Goal: Task Accomplishment & Management: Complete application form

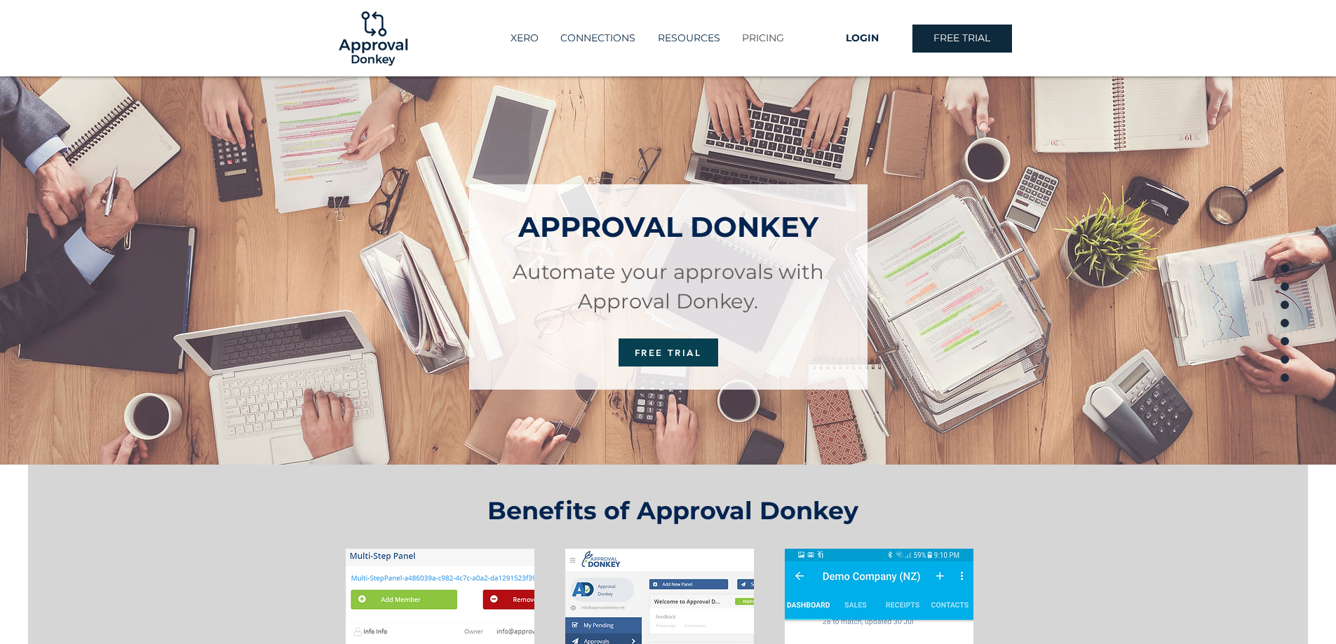
click at [766, 41] on p "PRICING" at bounding box center [763, 38] width 56 height 23
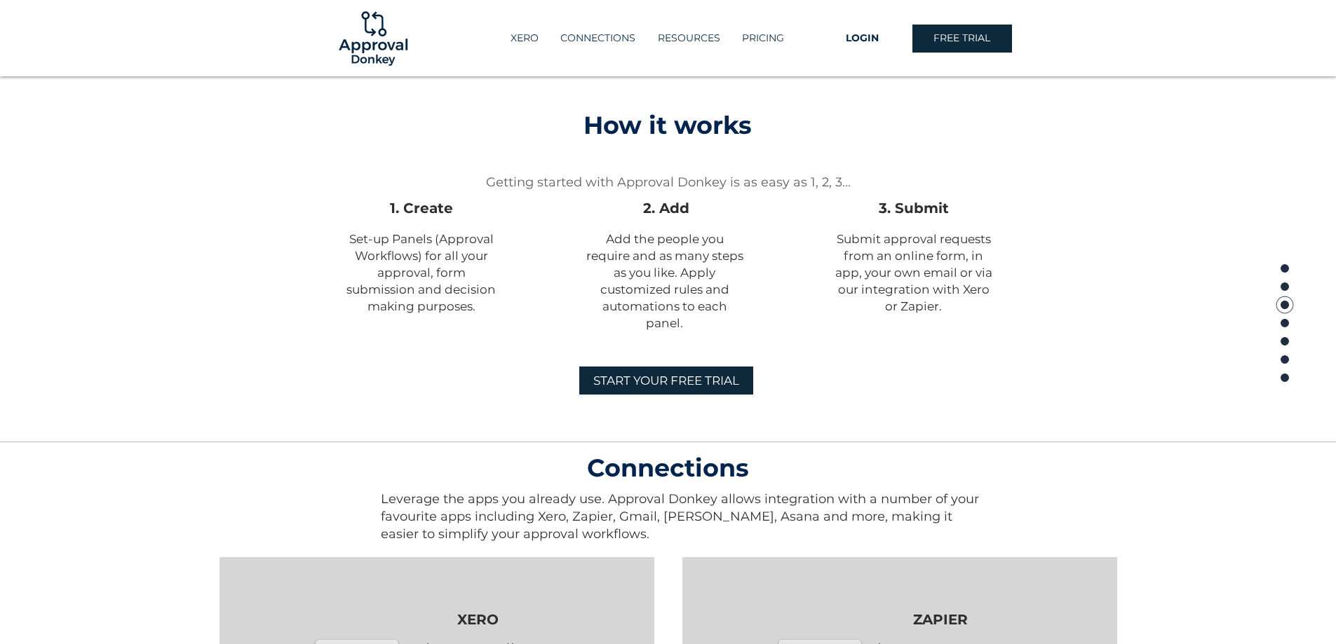
scroll to position [928, 0]
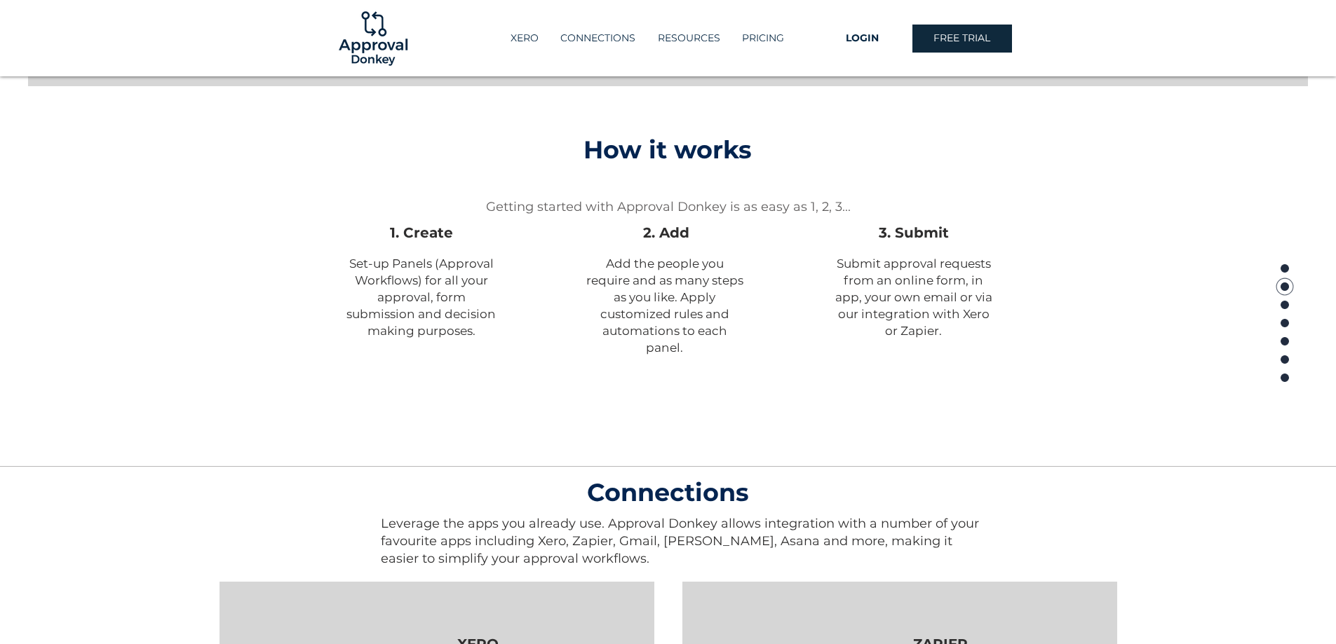
click at [737, 412] on span "START YOUR FREE TRIAL" at bounding box center [666, 406] width 146 height 17
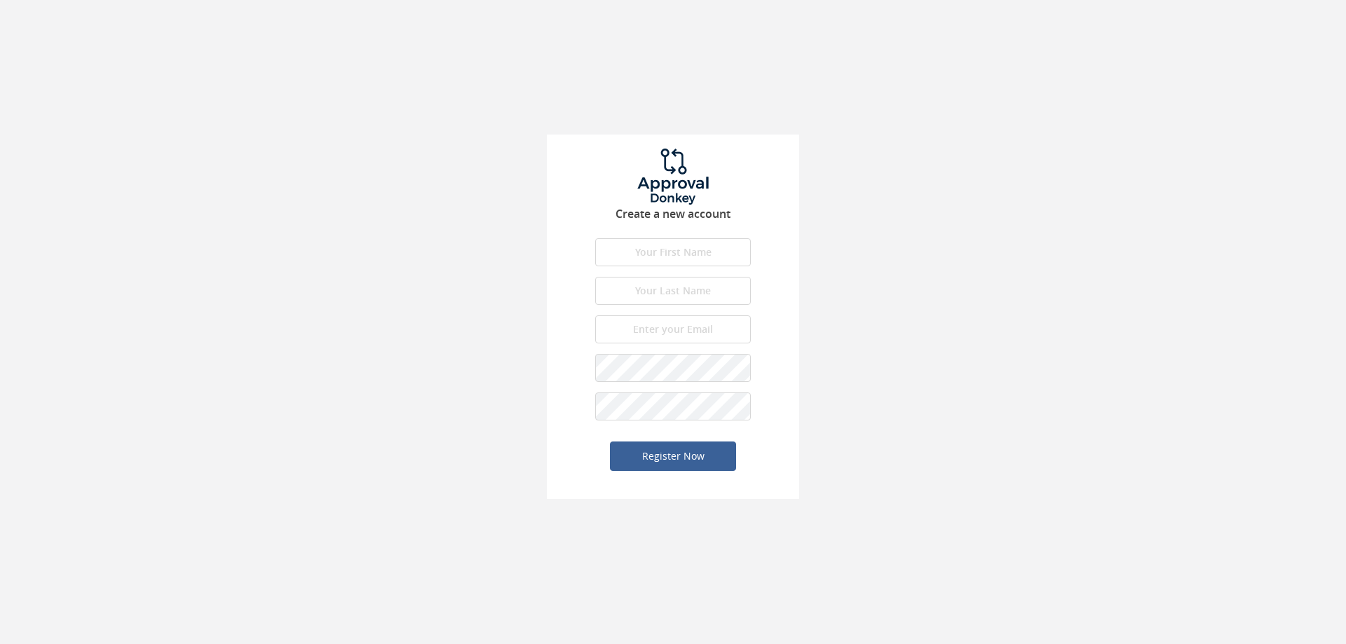
click at [629, 251] on input "text" at bounding box center [673, 252] width 156 height 28
type input "[PERSON_NAME]"
type input "Ready"
type input "[EMAIL_ADDRESS][DOMAIN_NAME]"
click at [610, 442] on button "Register Now" at bounding box center [673, 456] width 126 height 29
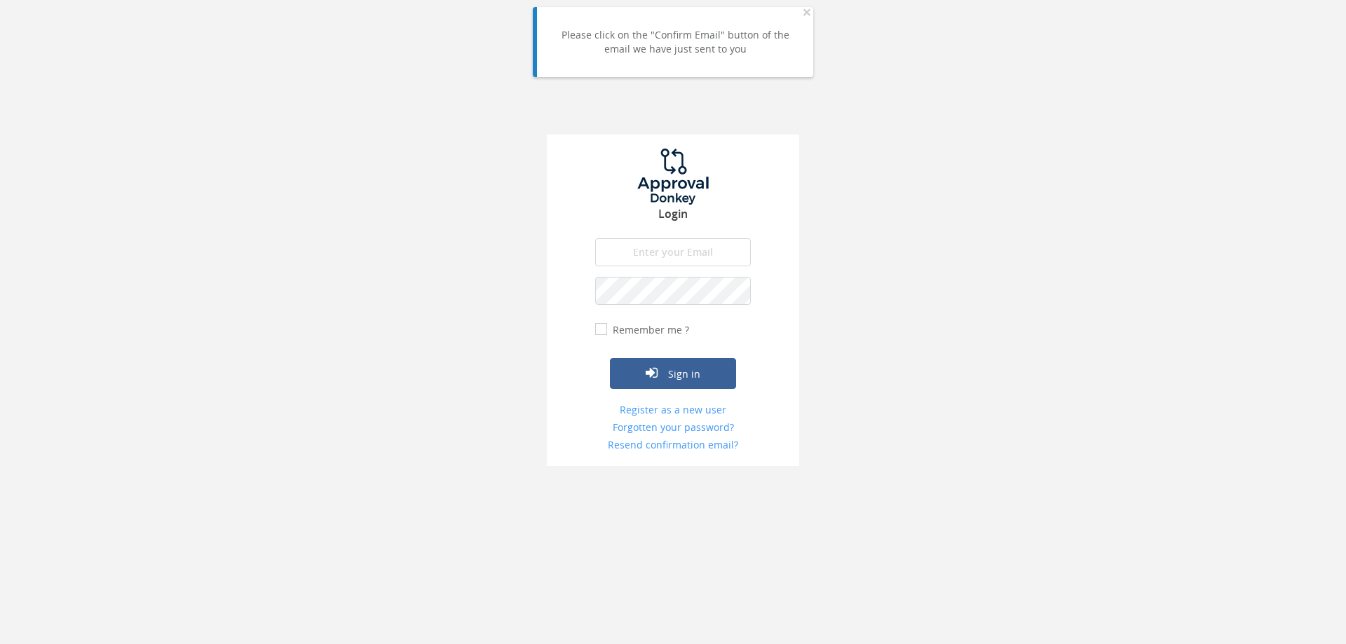
type input "[EMAIL_ADDRESS][DOMAIN_NAME]"
click at [683, 380] on button "Sign in" at bounding box center [673, 373] width 126 height 31
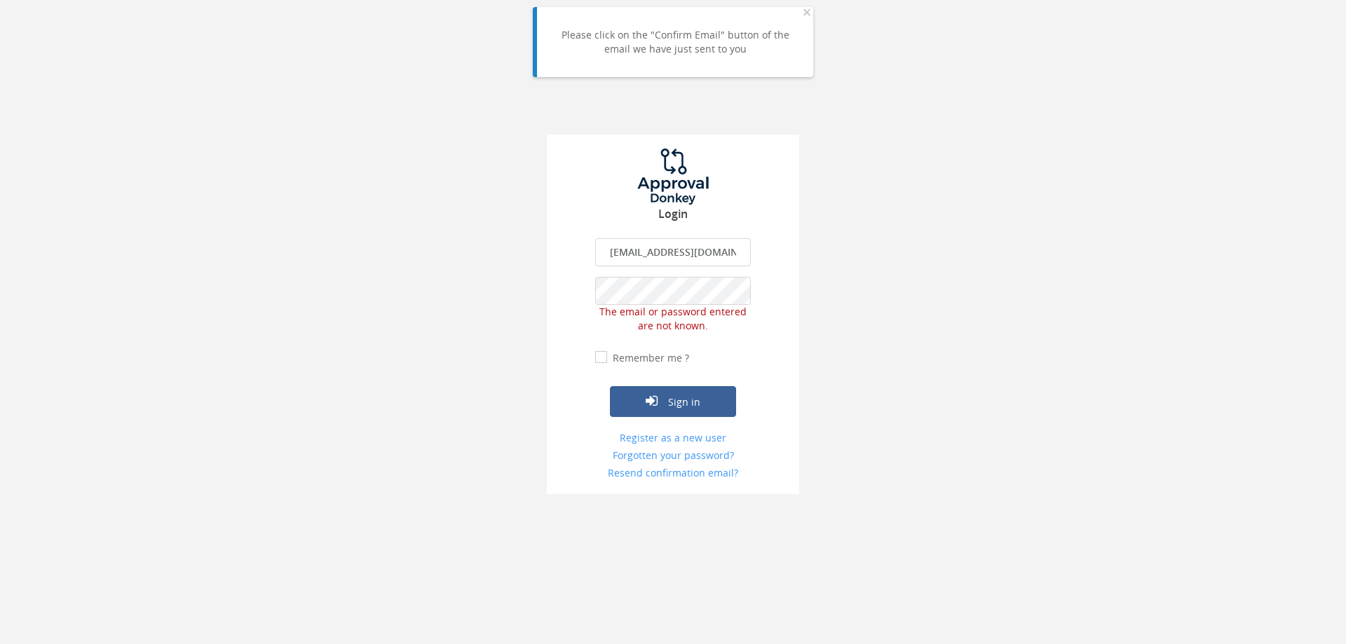
click at [831, 286] on div "Login dready@beechwooddevelopment.com The email is required. Invalid email addr…" at bounding box center [673, 247] width 1346 height 494
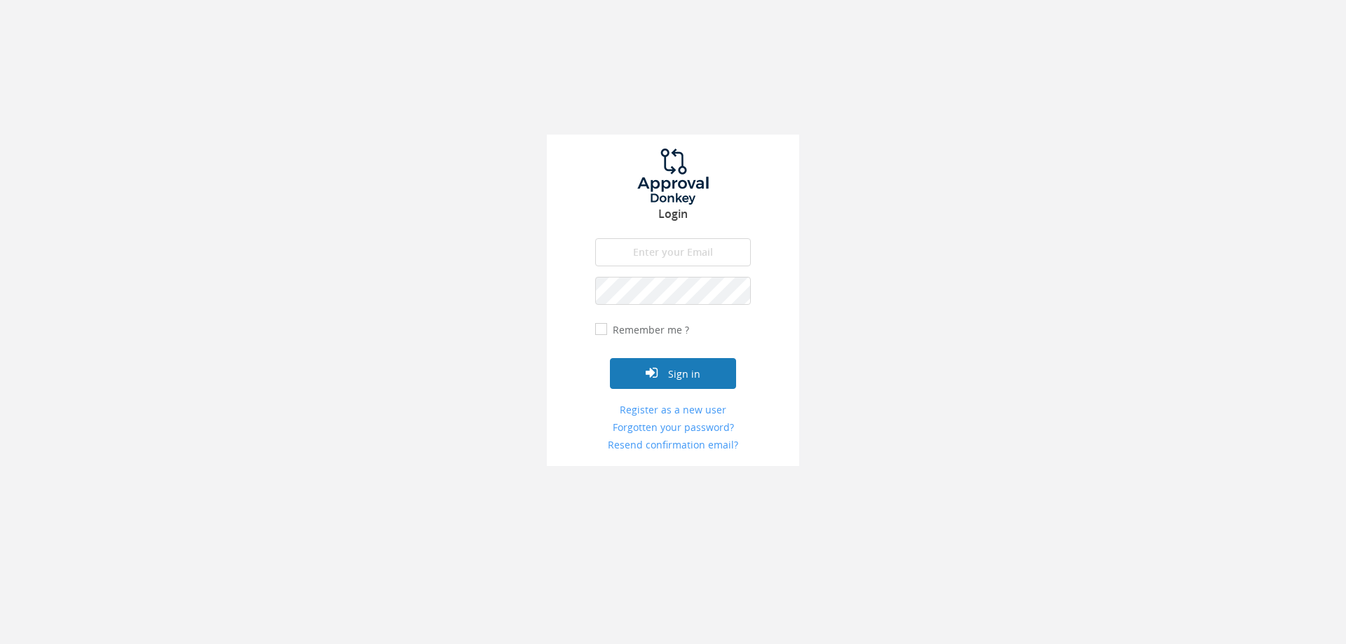
type input "[EMAIL_ADDRESS][DOMAIN_NAME]"
click at [693, 368] on button "Sign in" at bounding box center [673, 373] width 126 height 31
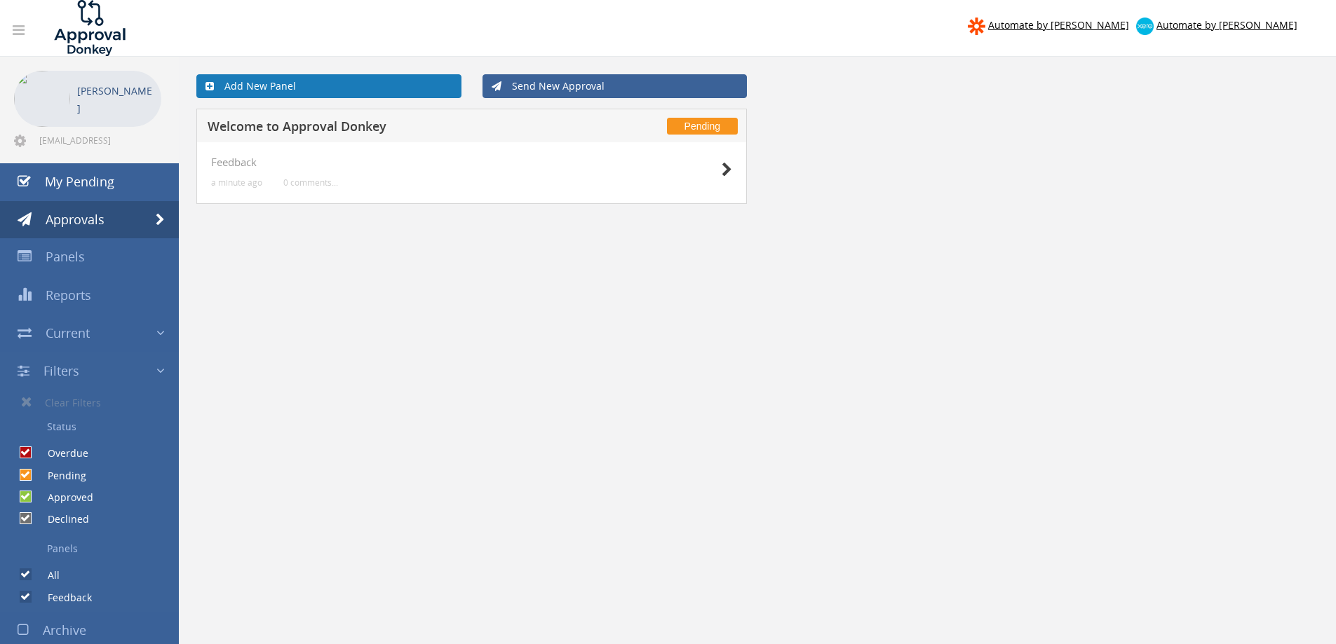
click at [205, 83] on icon at bounding box center [209, 86] width 8 height 10
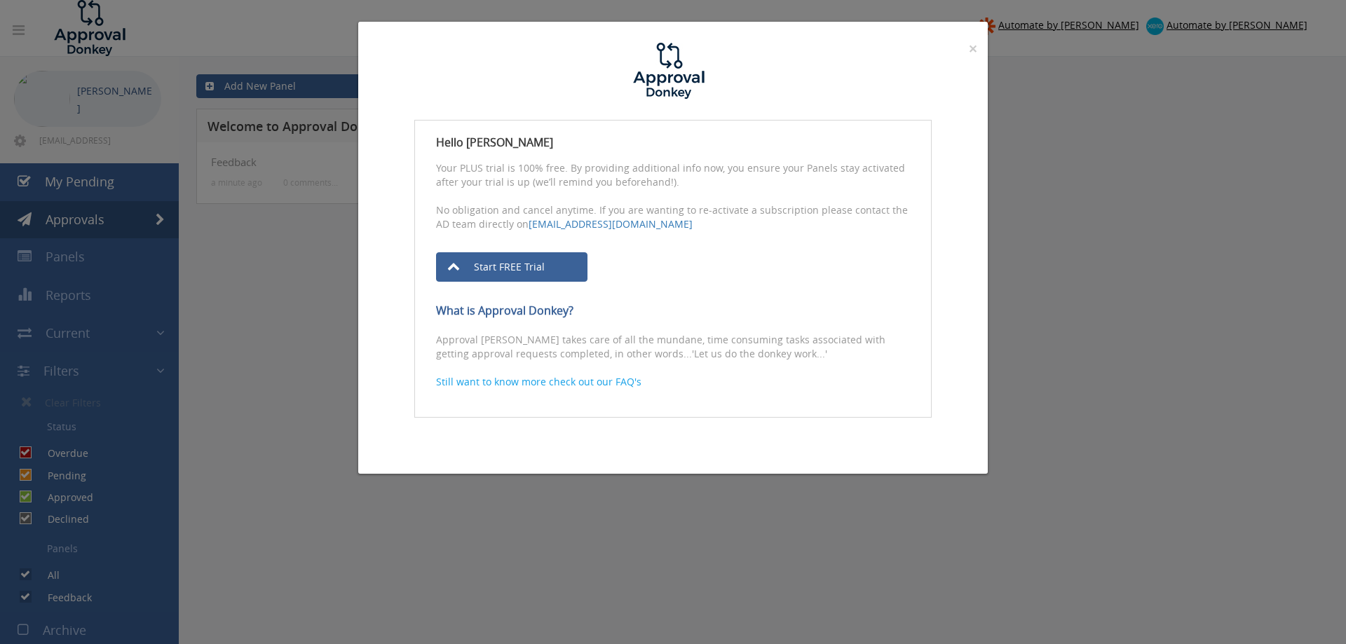
click at [316, 259] on div "× Close Hello David Ready Your PLUS trial is 100% free. By providing additional…" at bounding box center [673, 322] width 1346 height 644
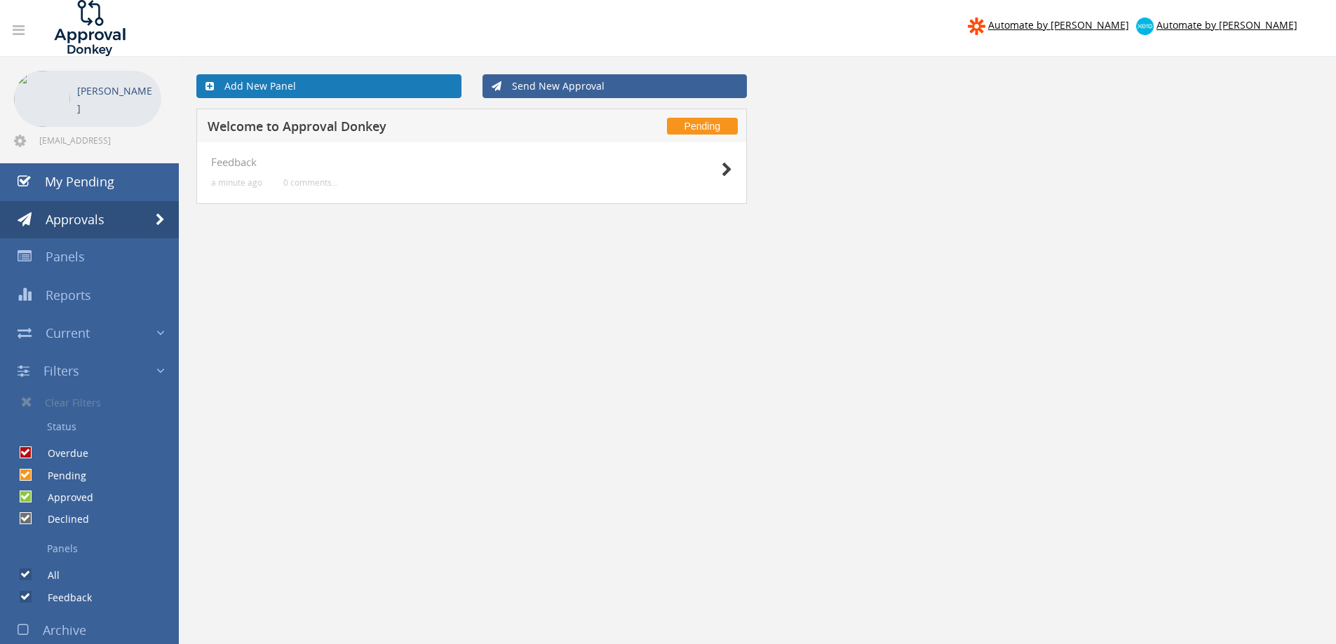
click at [311, 78] on link "Add New Panel" at bounding box center [328, 86] width 265 height 24
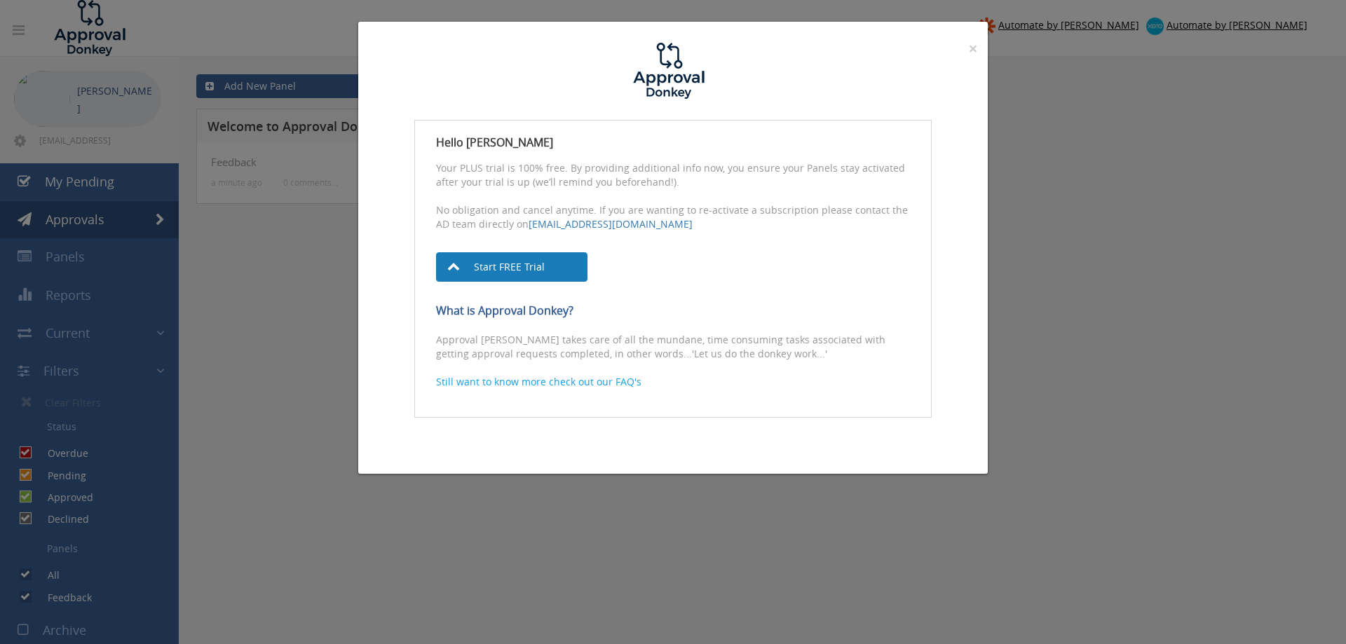
click at [497, 259] on link "Start FREE Trial" at bounding box center [511, 266] width 151 height 29
click at [971, 47] on span "×" at bounding box center [973, 49] width 8 height 20
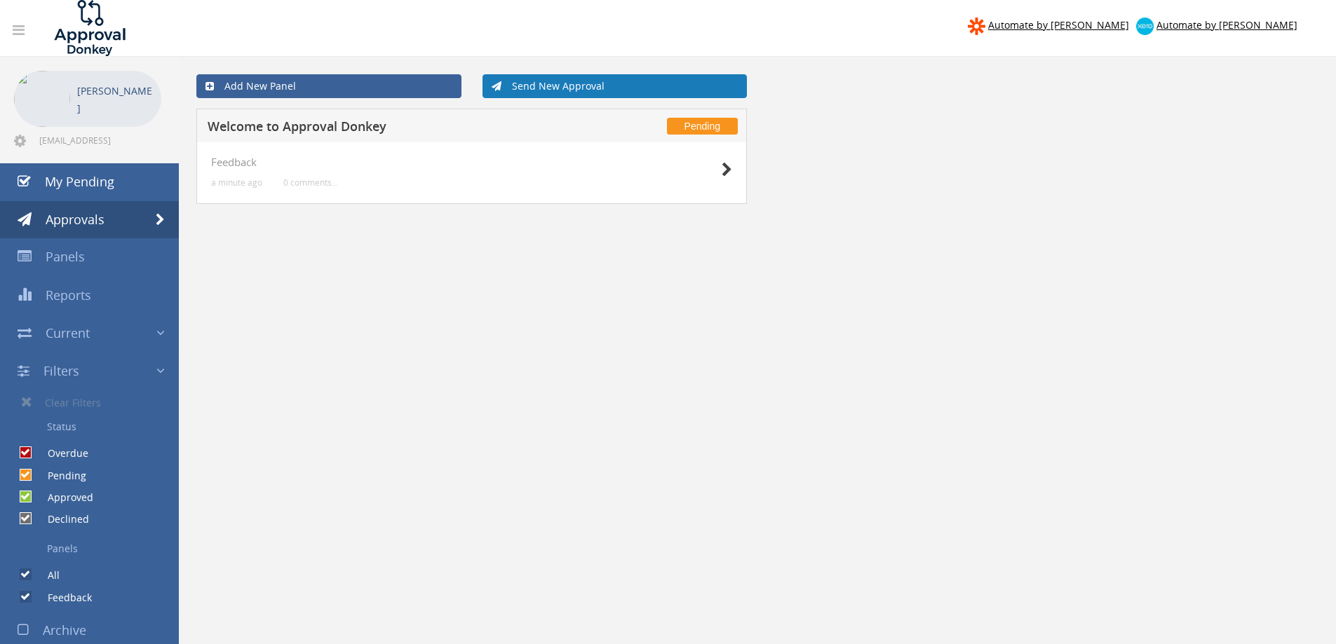
click at [571, 79] on link "Send New Approval" at bounding box center [614, 86] width 265 height 24
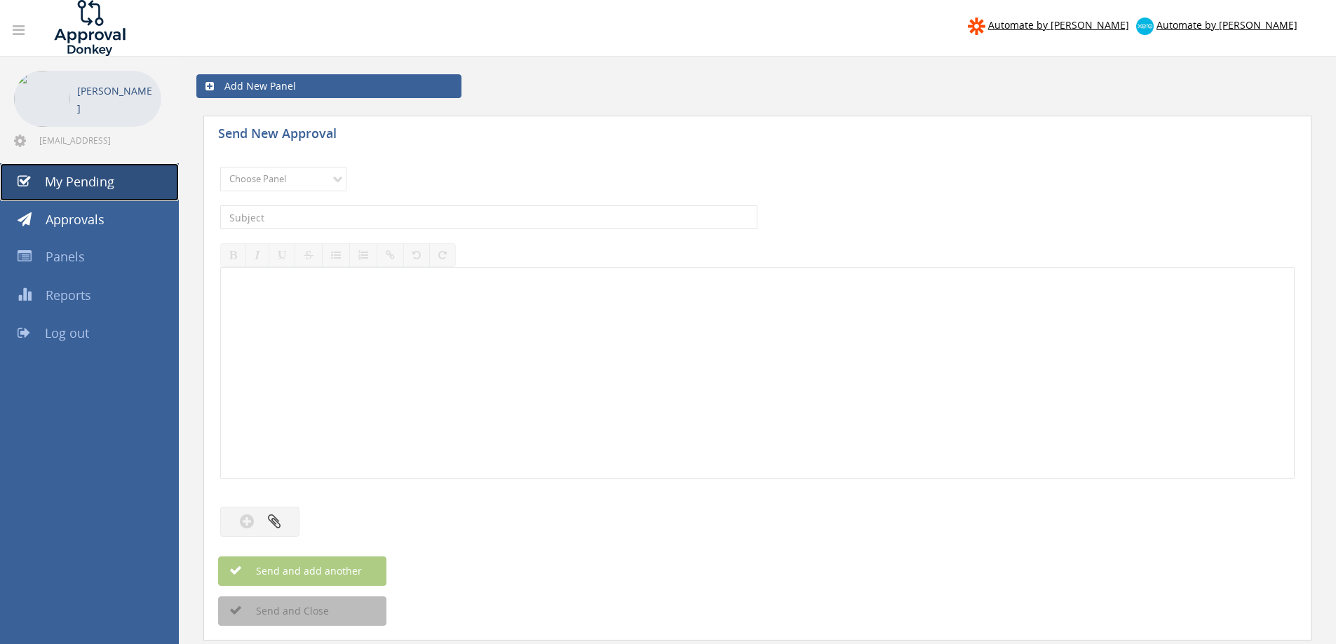
click at [67, 189] on span "My Pending" at bounding box center [79, 181] width 69 height 17
